Goal: Task Accomplishment & Management: Complete application form

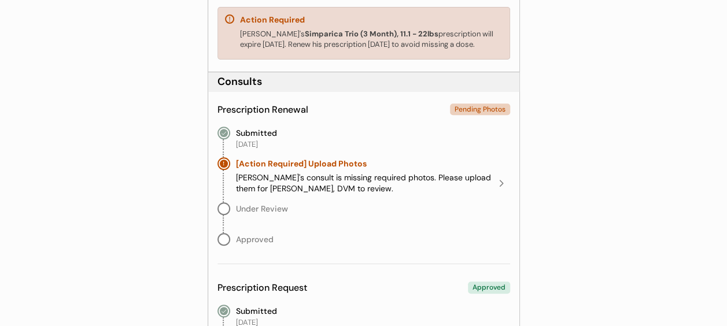
scroll to position [276, 0]
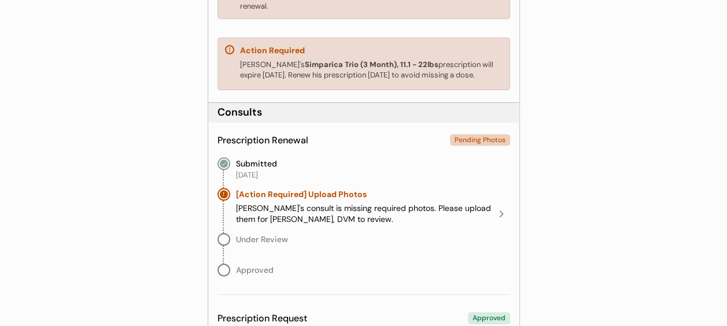
click at [285, 218] on div "Riki's consult is missing required photos. Please upload them for Dr. Jamie Cla…" at bounding box center [364, 214] width 257 height 23
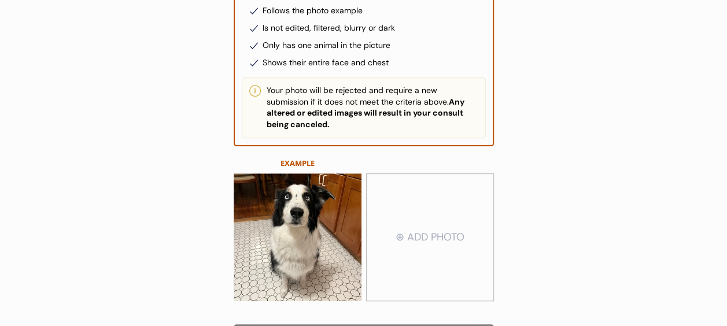
scroll to position [304, 0]
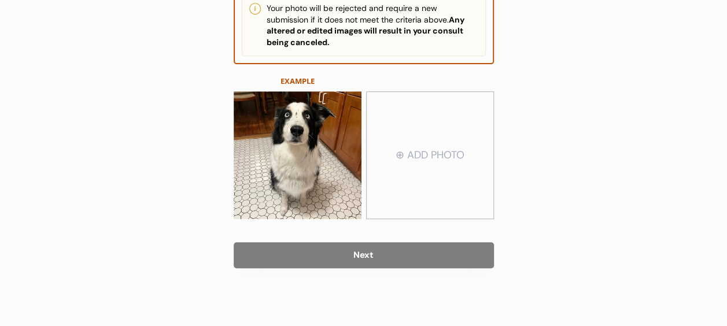
click at [439, 148] on input "file" at bounding box center [430, 156] width 127 height 126
type input "C:\fakepath\Riki front.pdf"
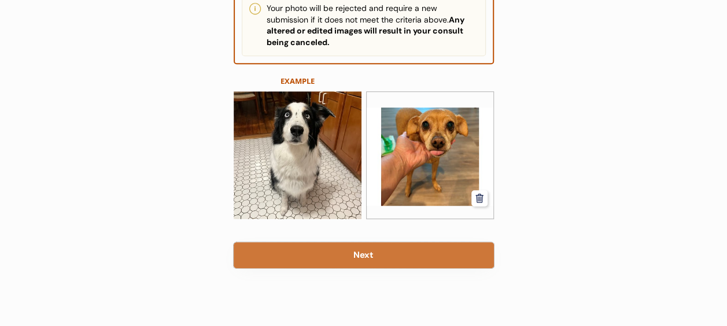
click at [360, 255] on button "Next" at bounding box center [364, 255] width 260 height 26
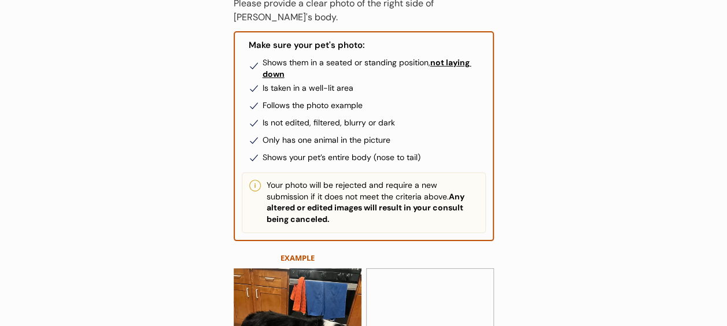
scroll to position [304, 0]
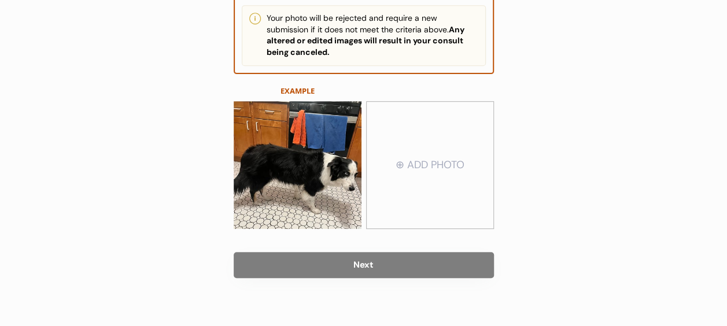
click at [451, 154] on input "file" at bounding box center [430, 165] width 127 height 126
type input "C:\fakepath\[PERSON_NAME] left.pdf"
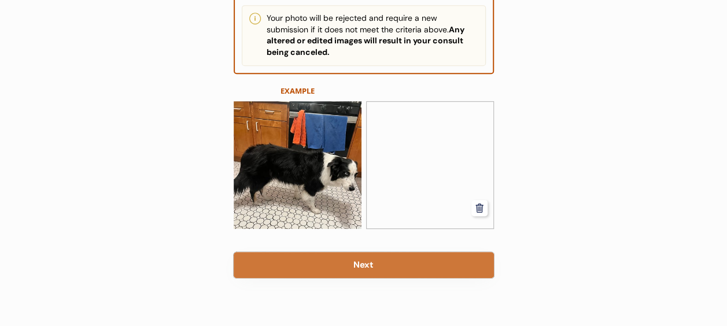
click at [383, 252] on button "Next" at bounding box center [364, 265] width 260 height 26
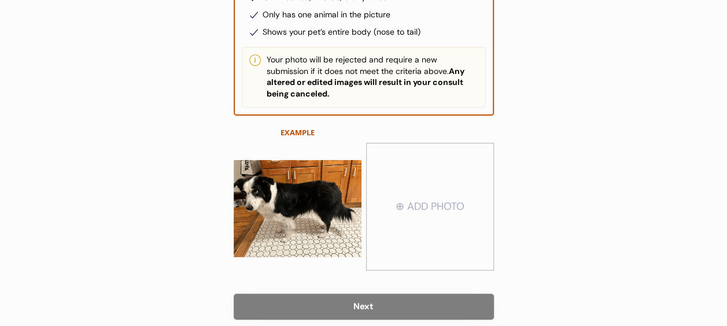
scroll to position [292, 0]
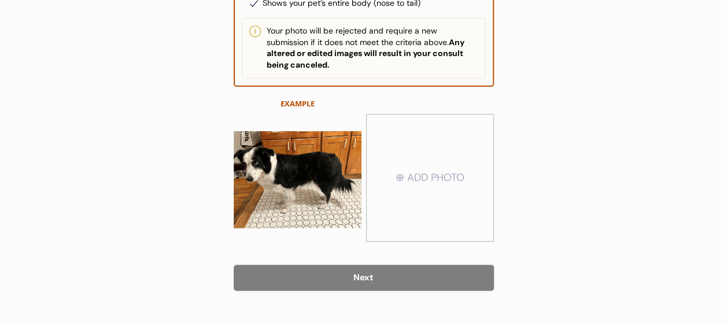
click at [426, 164] on input "file" at bounding box center [430, 178] width 127 height 126
type input "C:\fakepath\[PERSON_NAME] left.pdf"
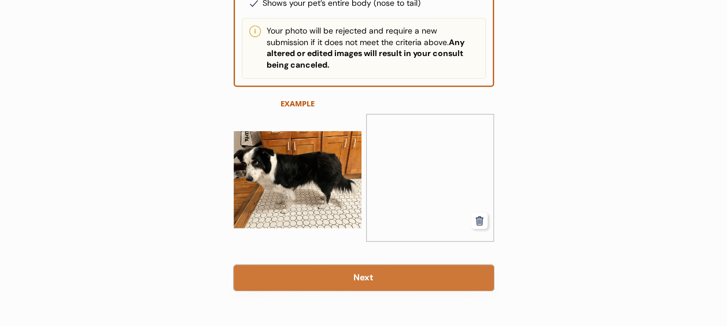
click at [356, 269] on button "Next" at bounding box center [364, 278] width 260 height 26
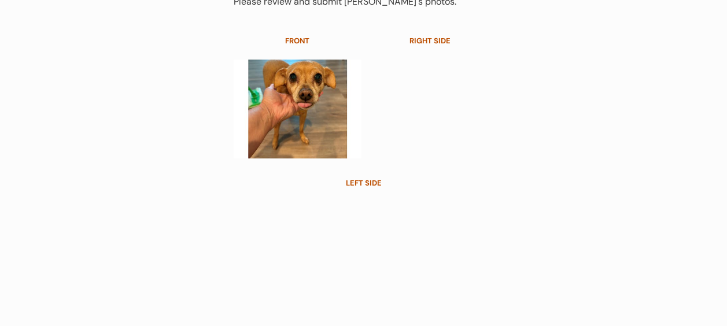
scroll to position [217, 0]
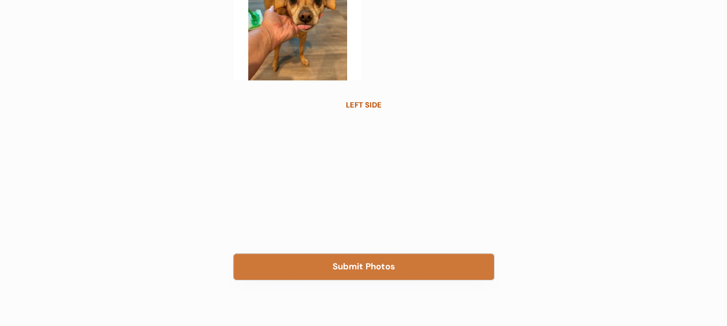
click at [372, 257] on button "Submit Photos" at bounding box center [364, 267] width 260 height 26
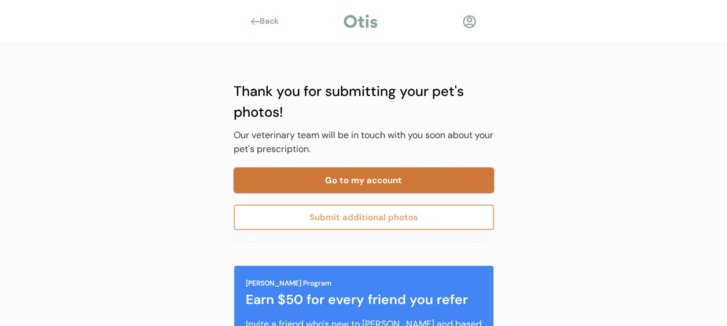
click at [383, 183] on button "Go to my account" at bounding box center [364, 180] width 260 height 25
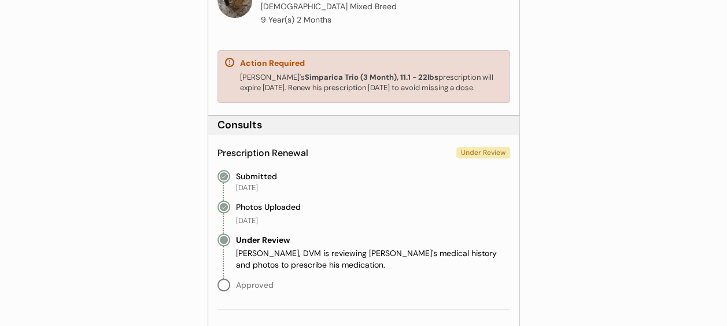
scroll to position [501, 0]
